Goal: Information Seeking & Learning: Learn about a topic

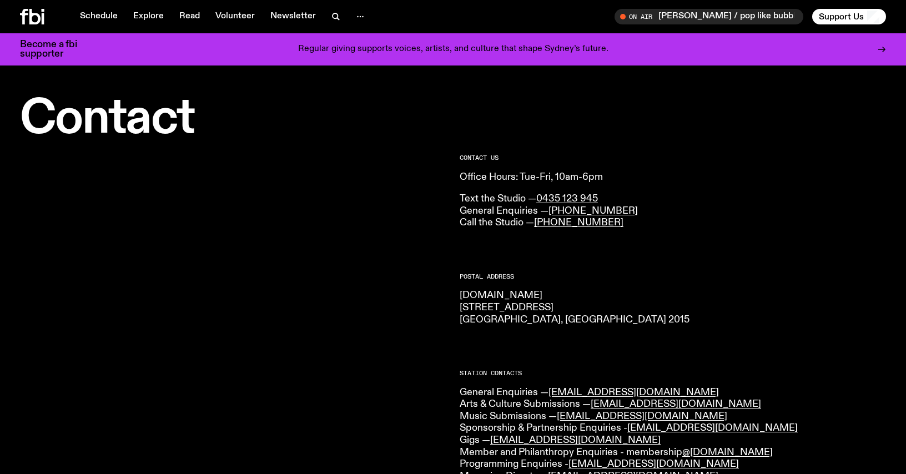
scroll to position [271, 0]
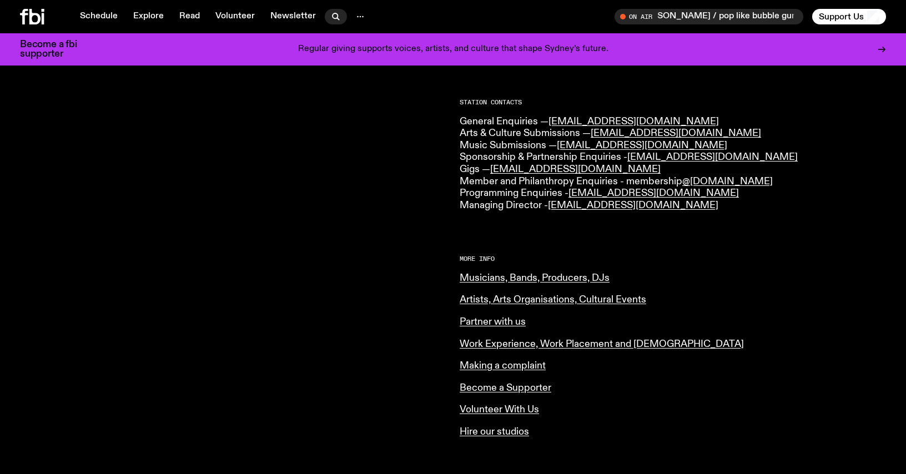
click at [332, 14] on icon "button" at bounding box center [334, 15] width 5 height 5
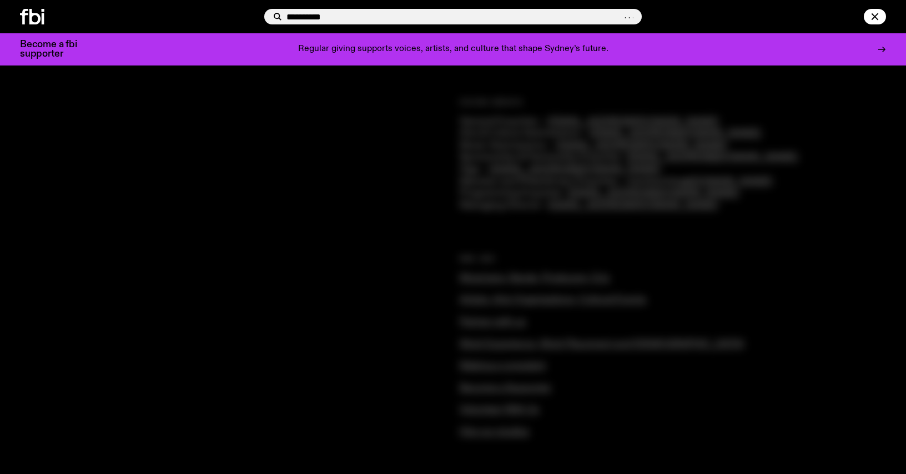
type input "**********"
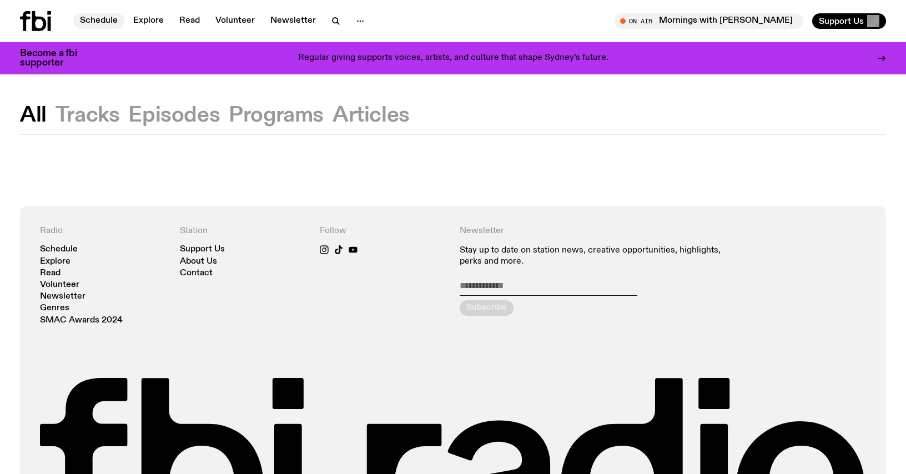
click at [113, 19] on link "Schedule" at bounding box center [98, 21] width 51 height 16
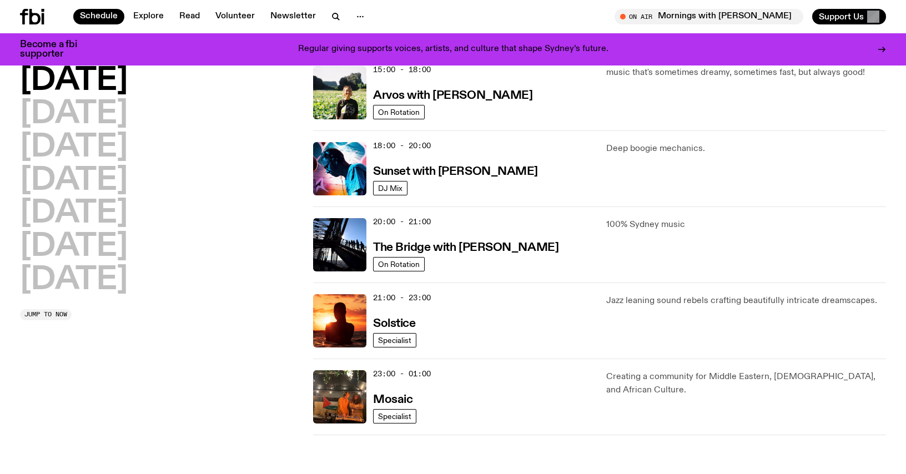
scroll to position [436, 0]
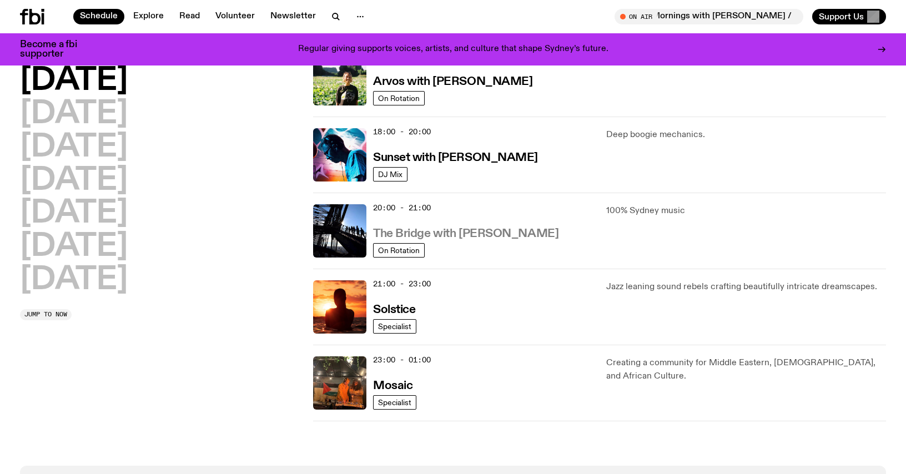
click at [510, 234] on h3 "The Bridge with [PERSON_NAME]" at bounding box center [465, 234] width 185 height 12
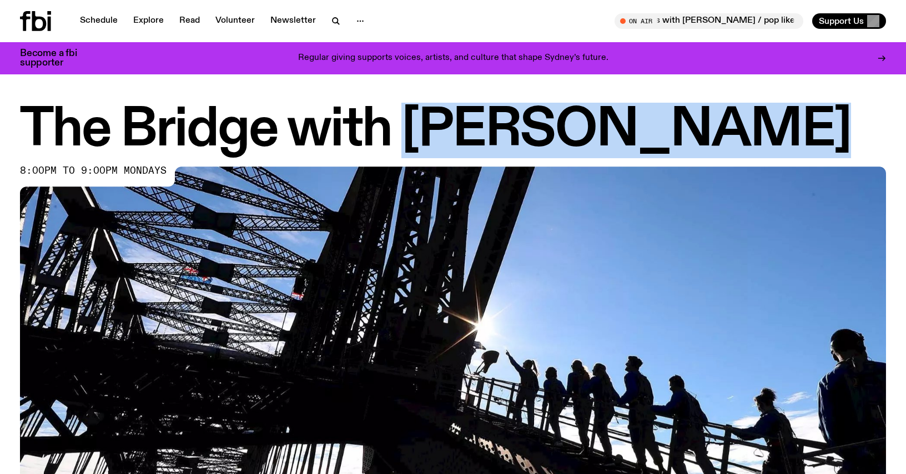
drag, startPoint x: 740, startPoint y: 122, endPoint x: 414, endPoint y: 120, distance: 325.7
click at [414, 120] on h1 "The Bridge with [PERSON_NAME]" at bounding box center [453, 130] width 866 height 50
copy h1 "Amelia Sparke"
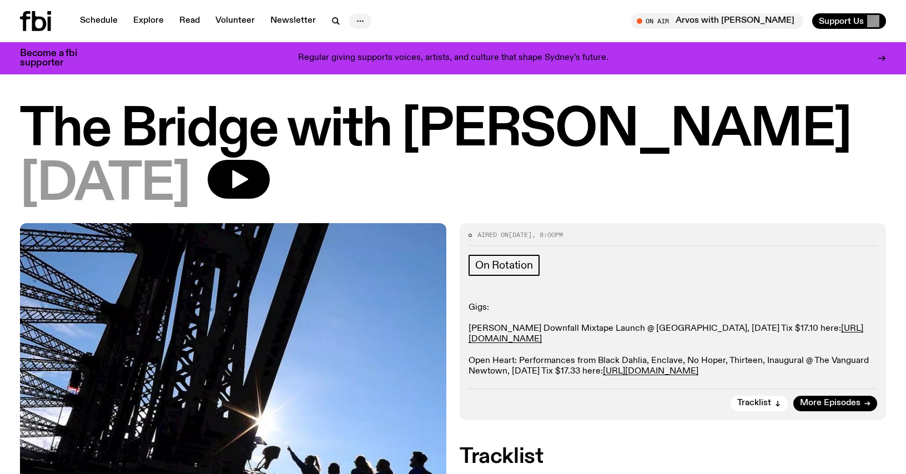
click at [359, 19] on icon "button" at bounding box center [359, 20] width 13 height 13
click at [356, 62] on link "Contact" at bounding box center [359, 63] width 55 height 16
